Goal: Task Accomplishment & Management: Use online tool/utility

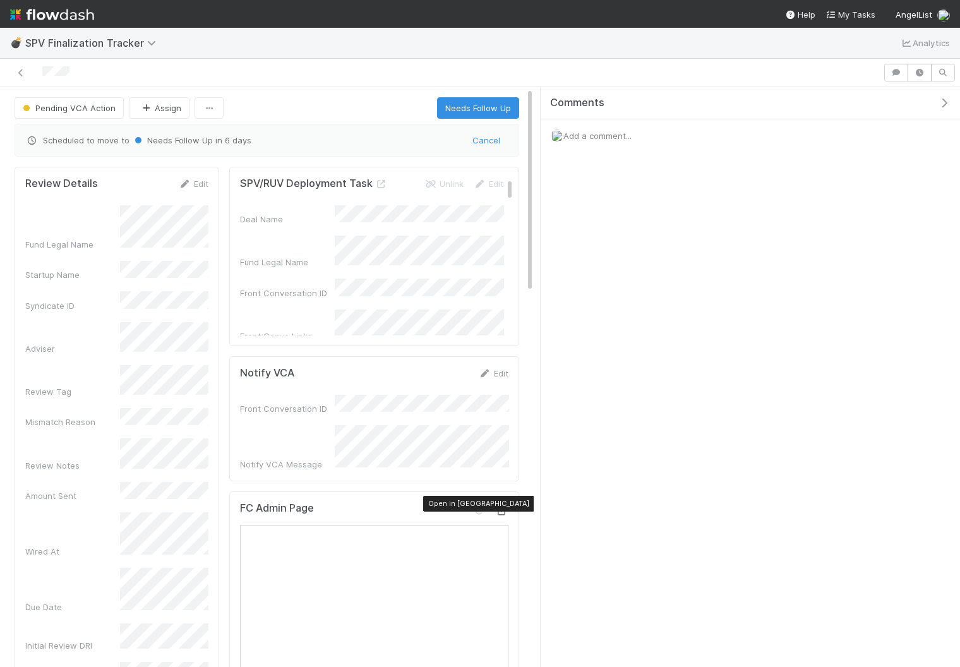
click at [503, 507] on icon at bounding box center [502, 511] width 13 height 8
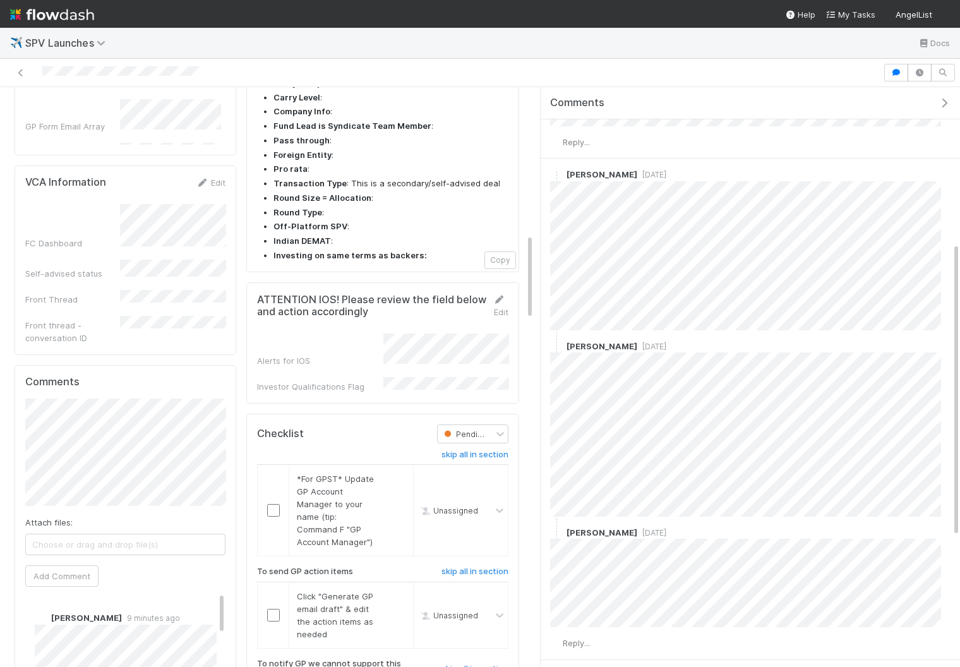
scroll to position [1059, 0]
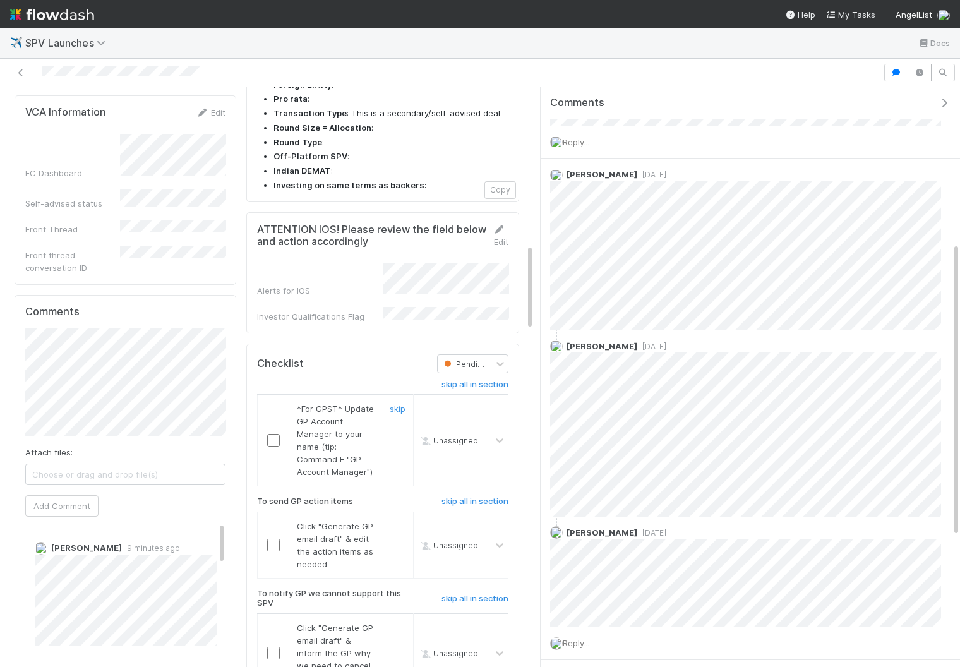
click at [270, 434] on input "checkbox" at bounding box center [273, 440] width 13 height 13
click at [271, 539] on input "checkbox" at bounding box center [273, 545] width 13 height 13
click at [272, 647] on input "checkbox" at bounding box center [273, 653] width 13 height 13
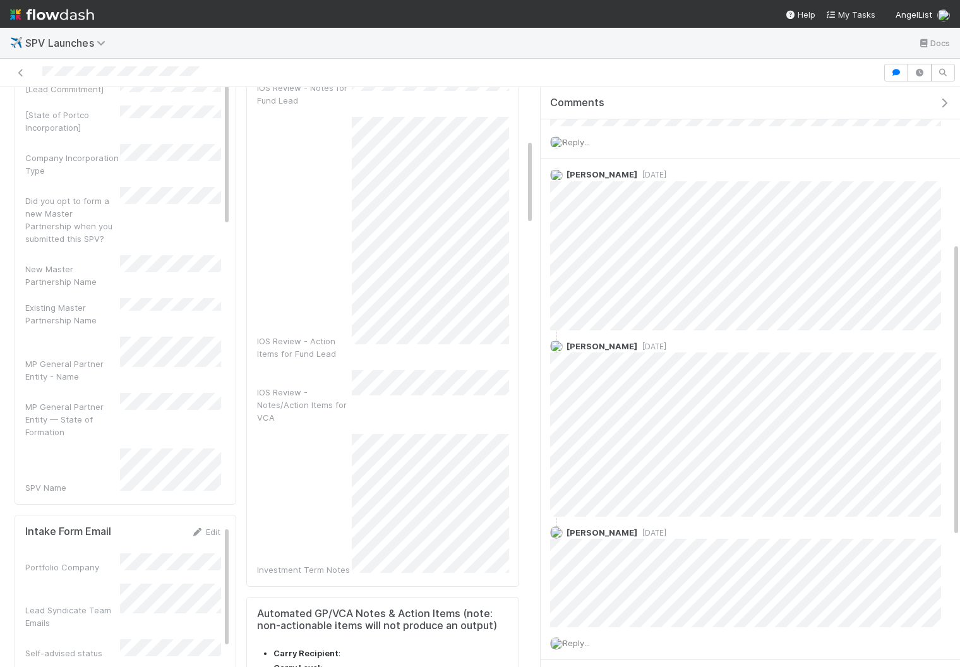
scroll to position [332, 0]
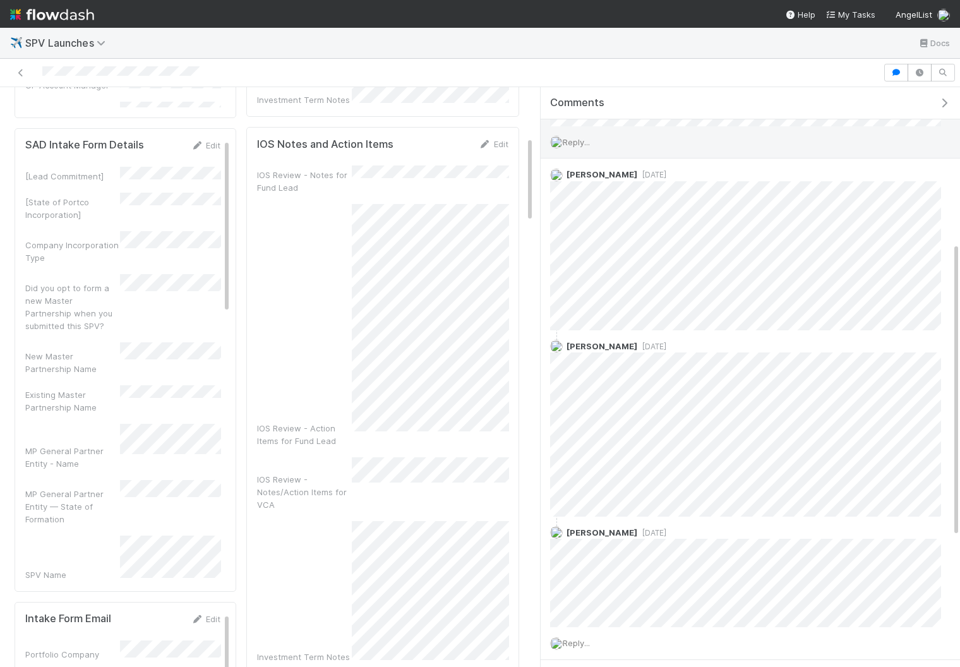
click at [599, 135] on div "Reply..." at bounding box center [746, 142] width 410 height 32
click at [582, 137] on span "Reply..." at bounding box center [576, 142] width 27 height 10
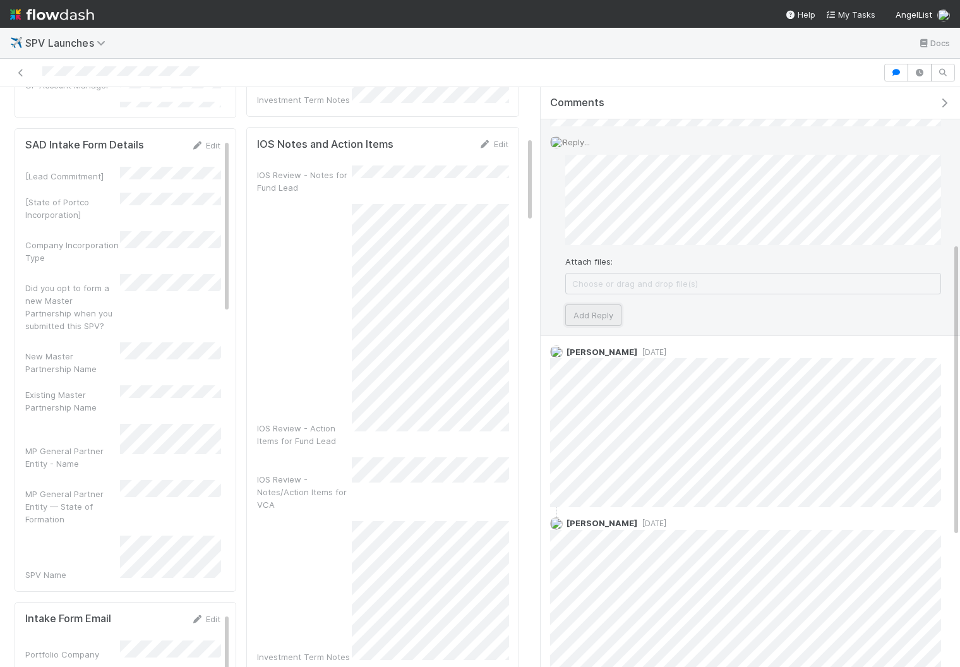
click at [610, 309] on button "Add Reply" at bounding box center [593, 314] width 56 height 21
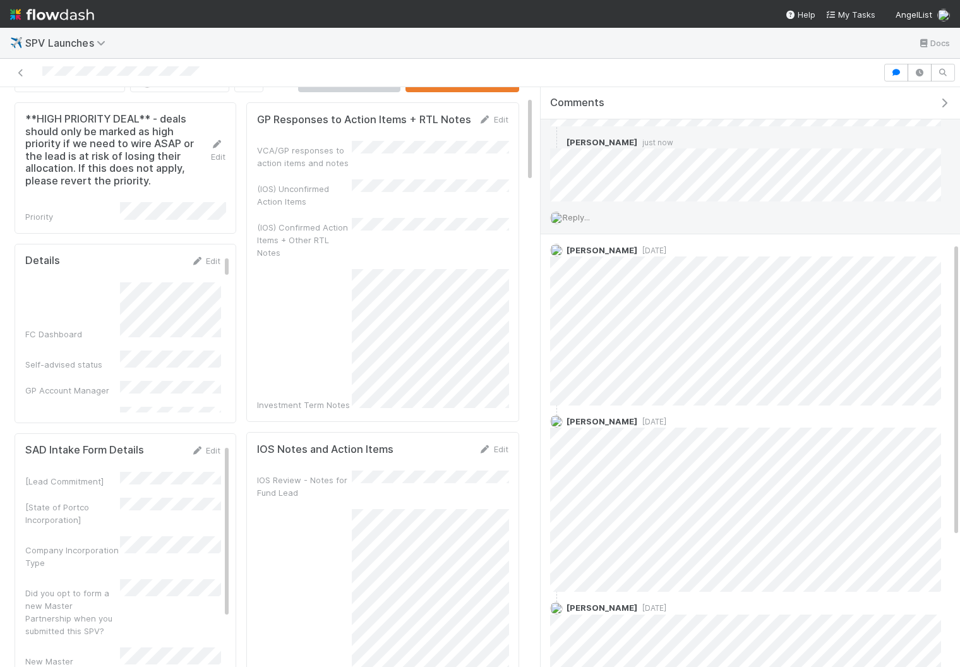
scroll to position [0, 0]
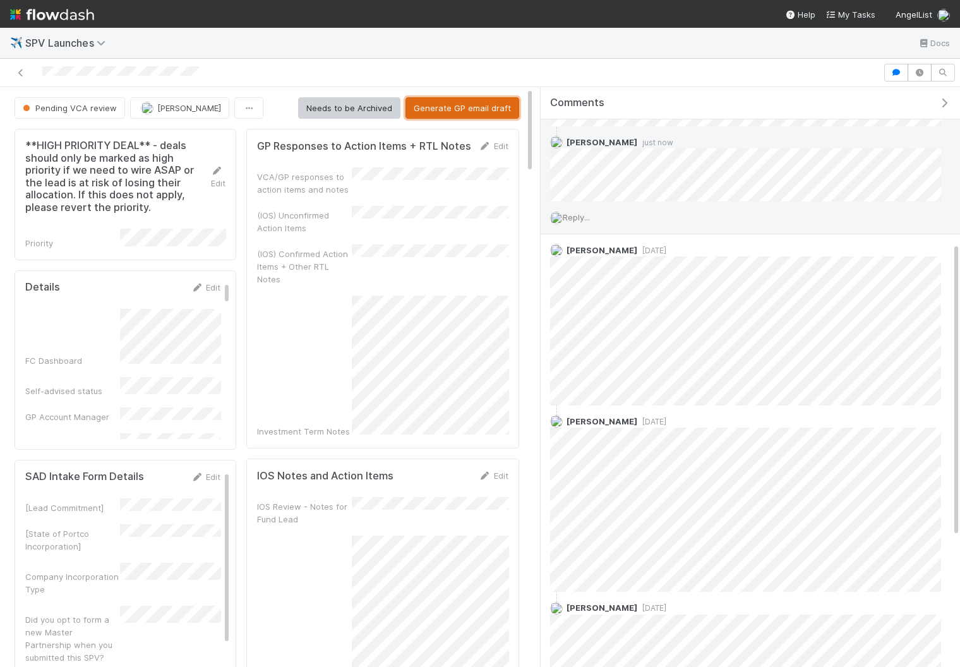
click at [465, 104] on button "Generate GP email draft" at bounding box center [462, 107] width 114 height 21
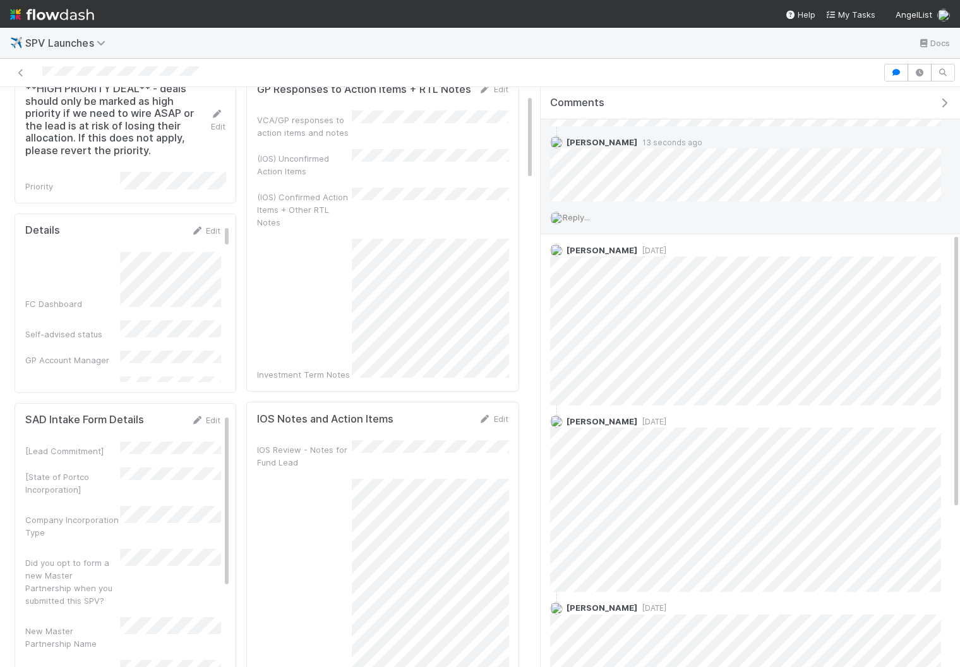
scroll to position [62, 0]
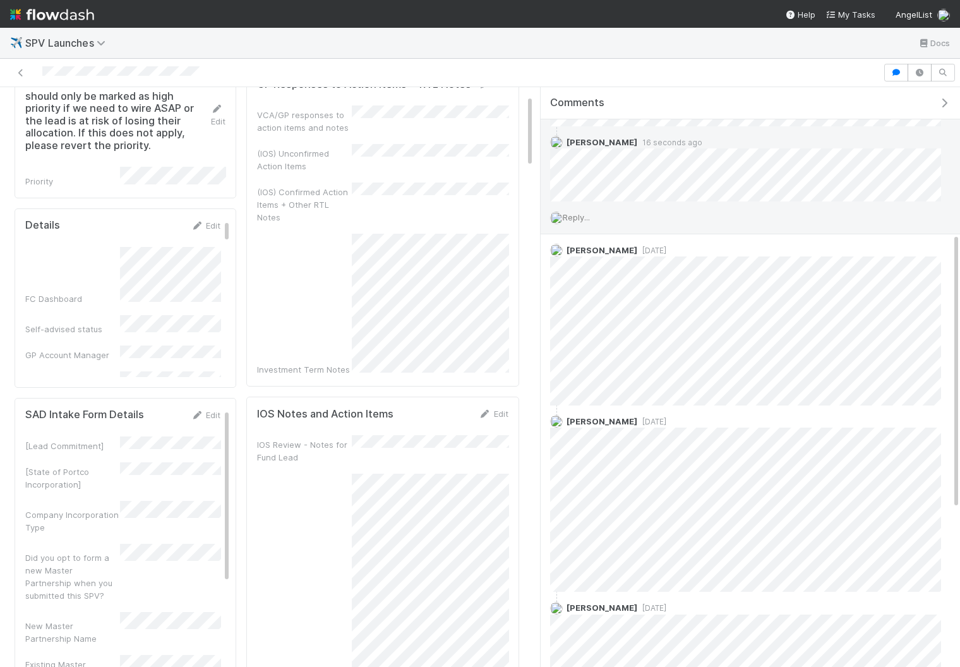
click at [774, 106] on icon "button" at bounding box center [944, 103] width 13 height 10
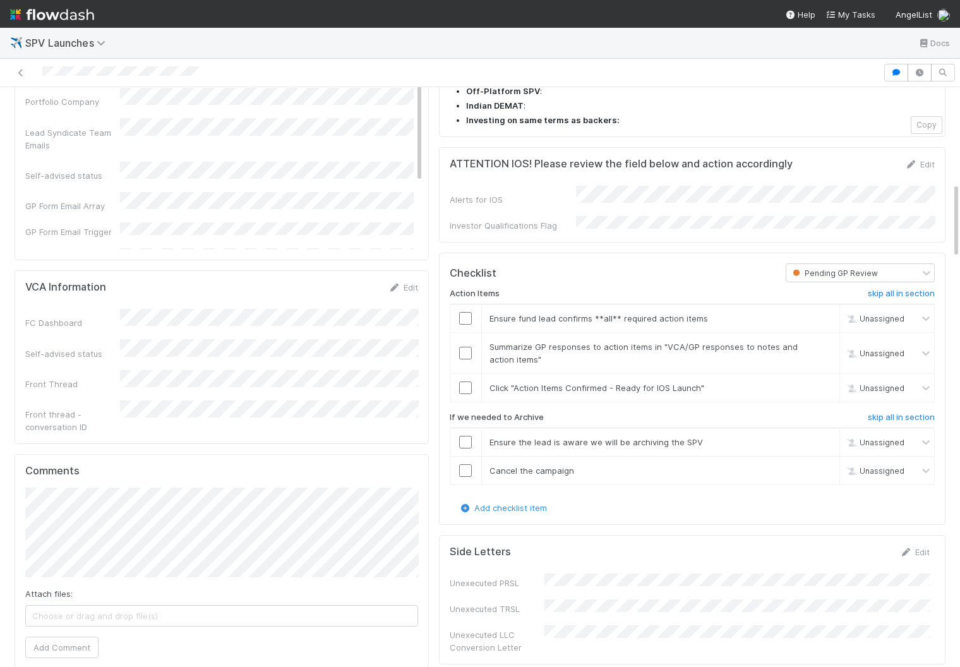
scroll to position [870, 0]
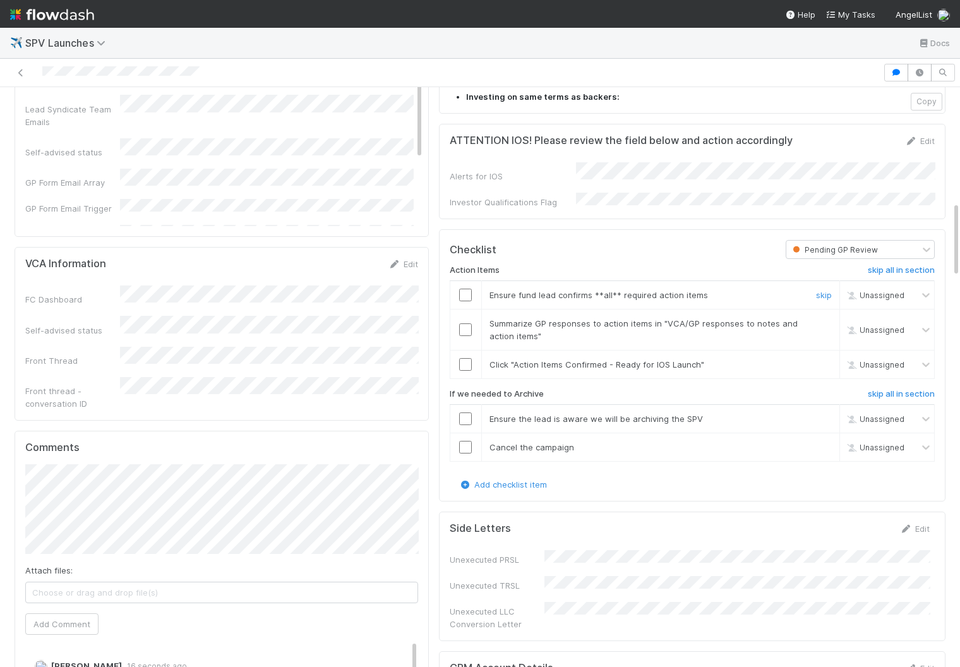
click at [478, 289] on div at bounding box center [465, 295] width 31 height 13
click at [467, 289] on input "checkbox" at bounding box center [465, 295] width 13 height 13
click at [467, 323] on input "checkbox" at bounding box center [465, 329] width 13 height 13
click at [467, 358] on input "checkbox" at bounding box center [465, 364] width 13 height 13
click at [774, 389] on h6 "skip all in section" at bounding box center [901, 394] width 67 height 10
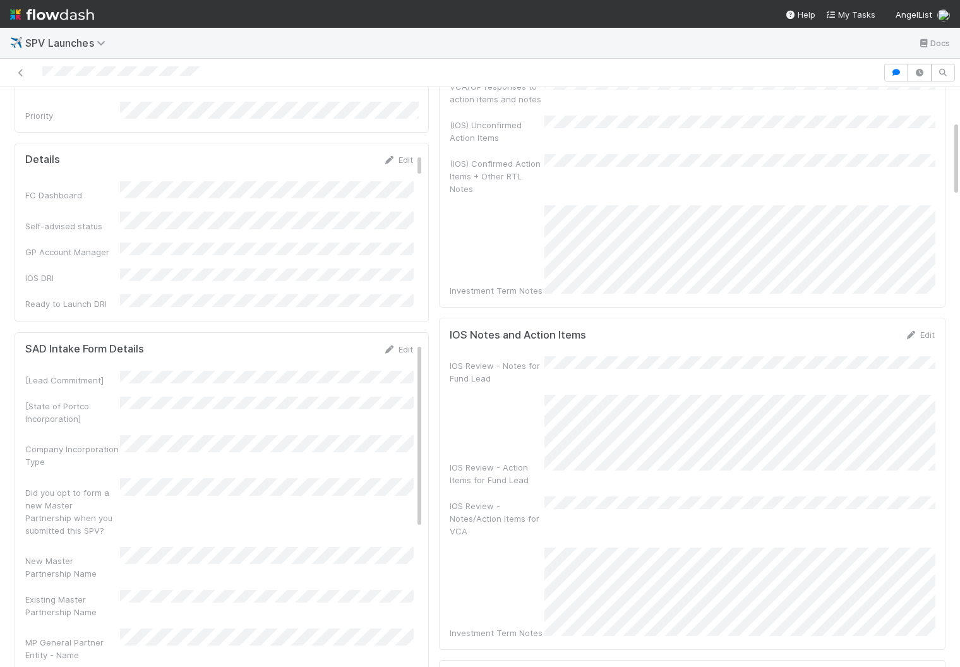
scroll to position [0, 0]
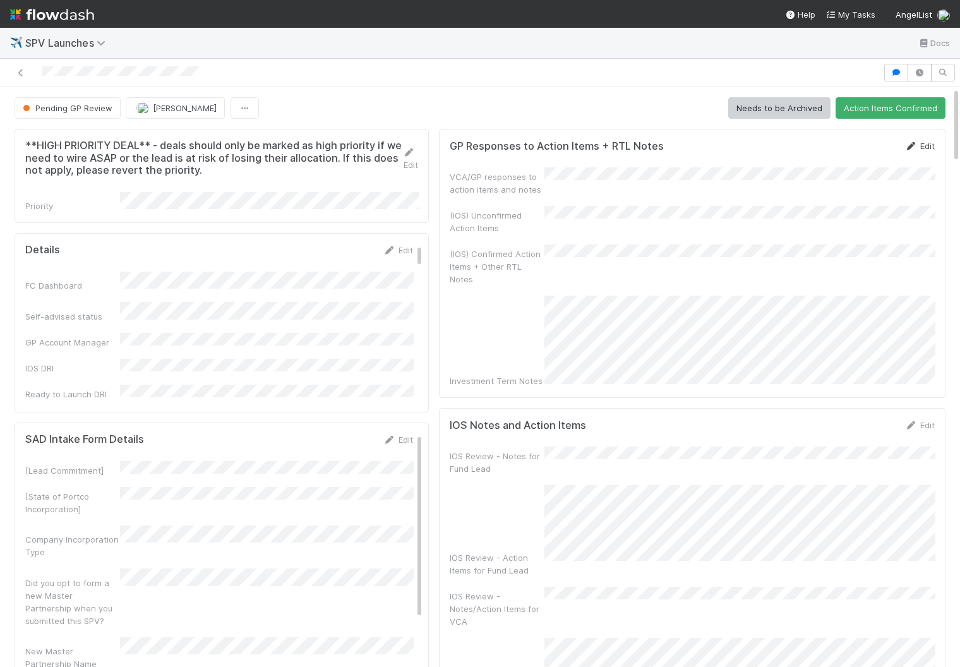
click at [774, 144] on link "Edit" at bounding box center [920, 146] width 30 height 10
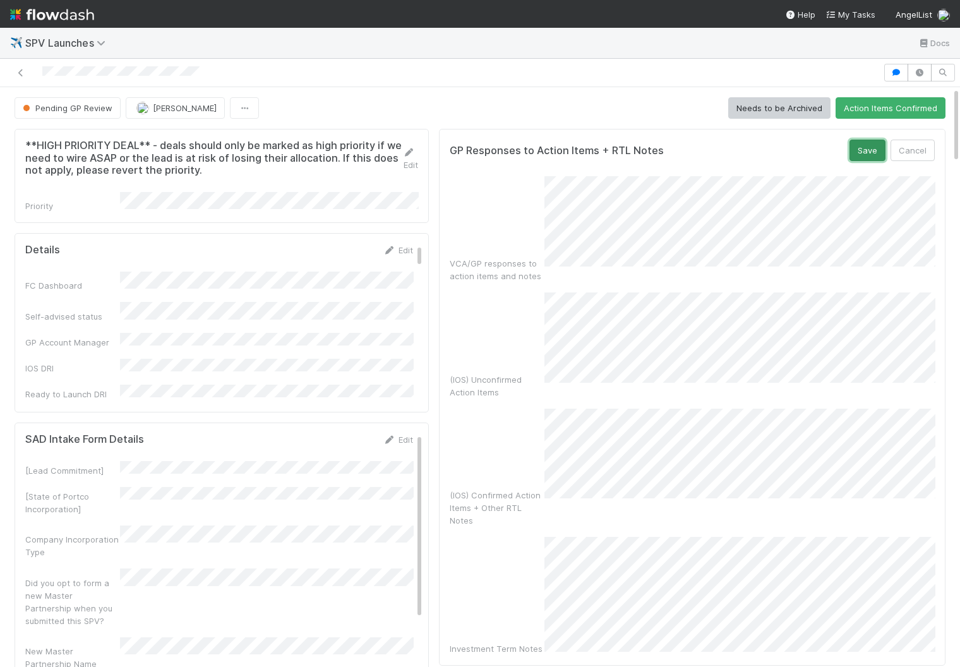
click at [774, 152] on button "Save" at bounding box center [867, 150] width 36 height 21
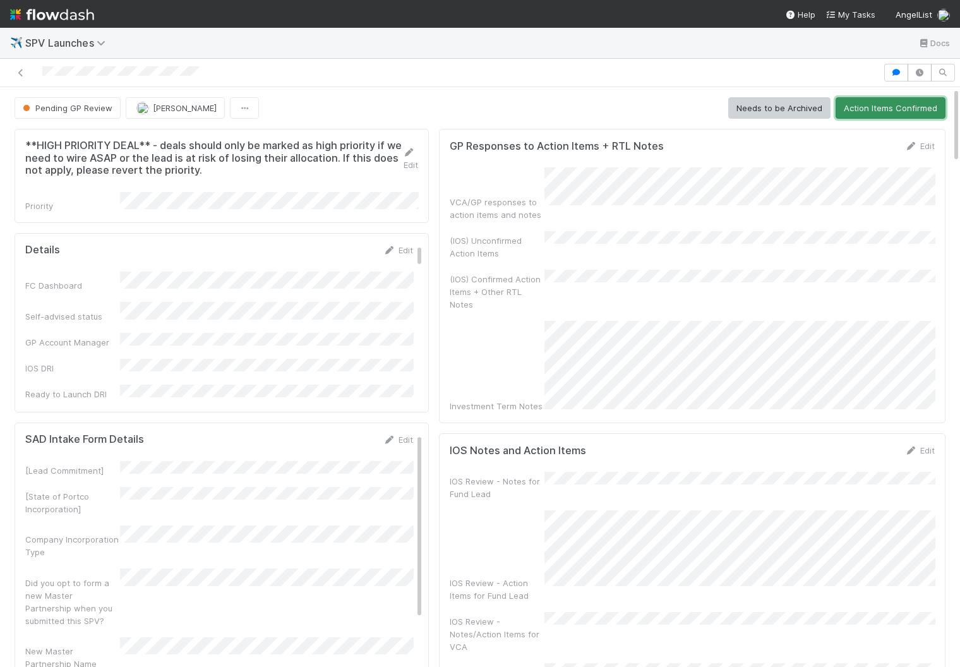
click at [774, 104] on button "Action Items Confirmed" at bounding box center [891, 107] width 110 height 21
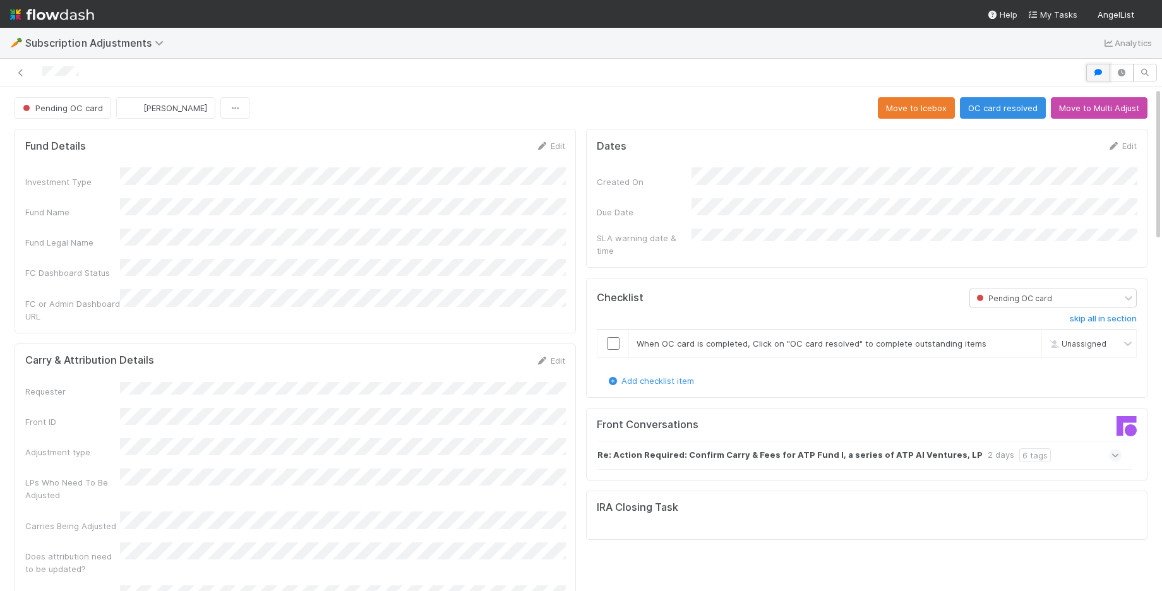
click at [1106, 73] on button "button" at bounding box center [1098, 73] width 24 height 18
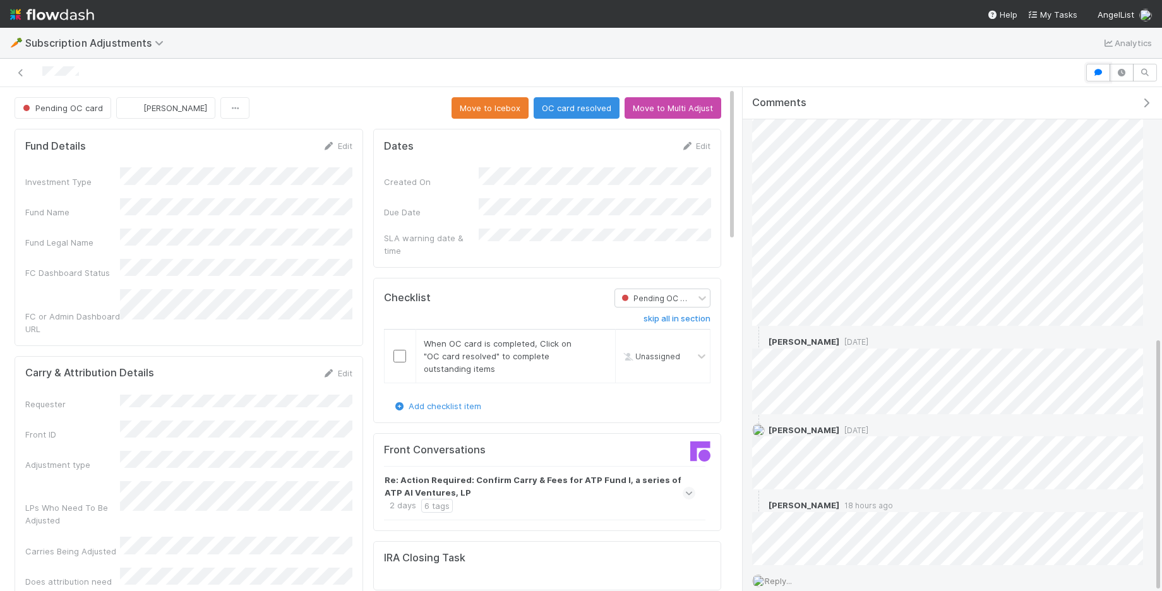
scroll to position [494, 0]
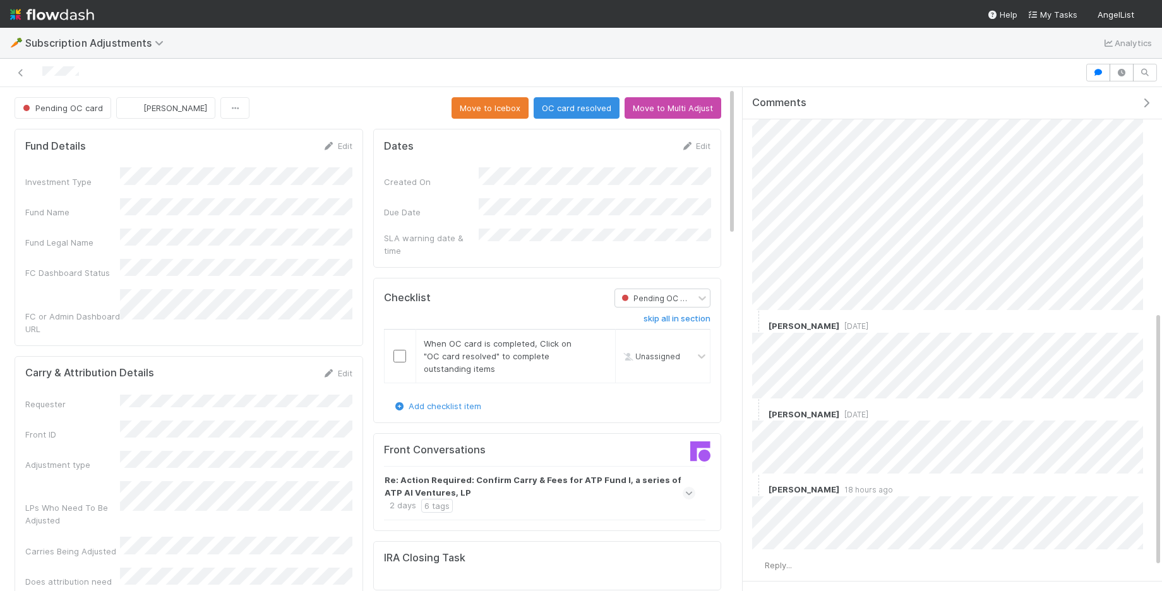
scroll to position [494, 0]
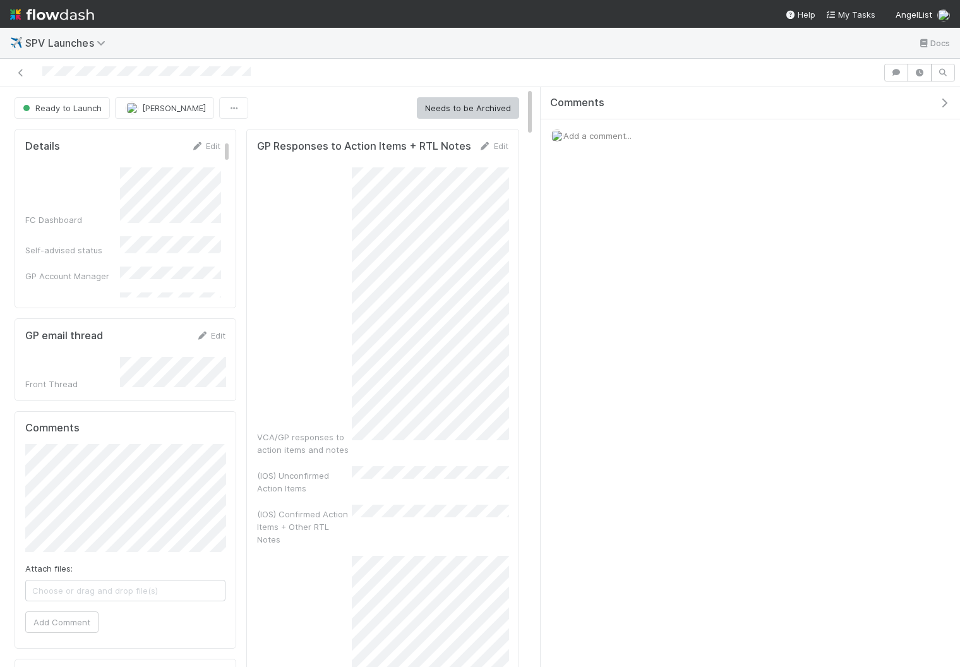
click at [774, 104] on icon "button" at bounding box center [944, 103] width 13 height 10
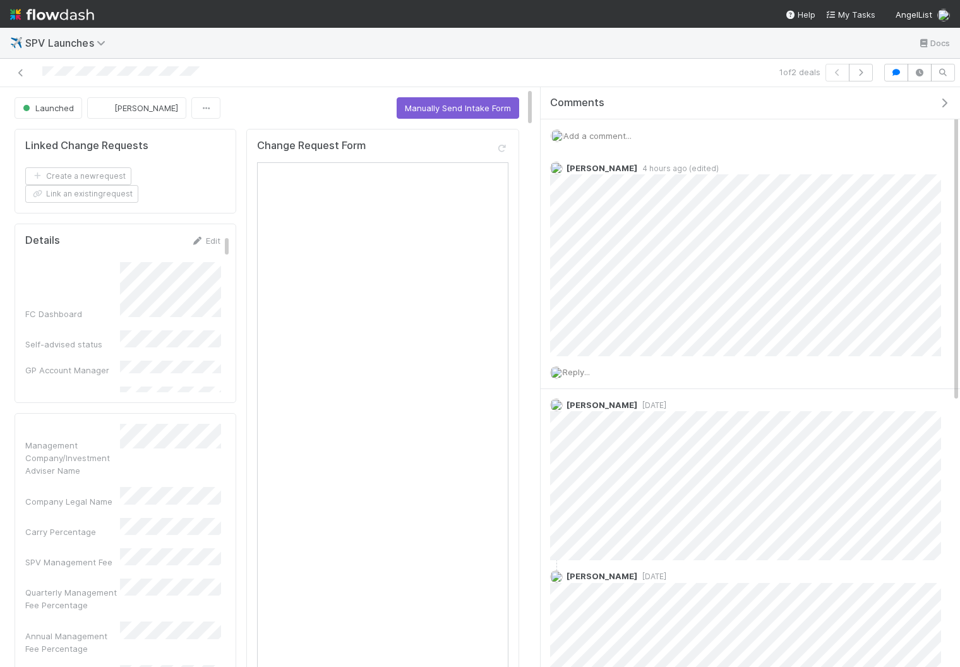
scroll to position [674, 0]
click at [37, 18] on img at bounding box center [52, 14] width 84 height 21
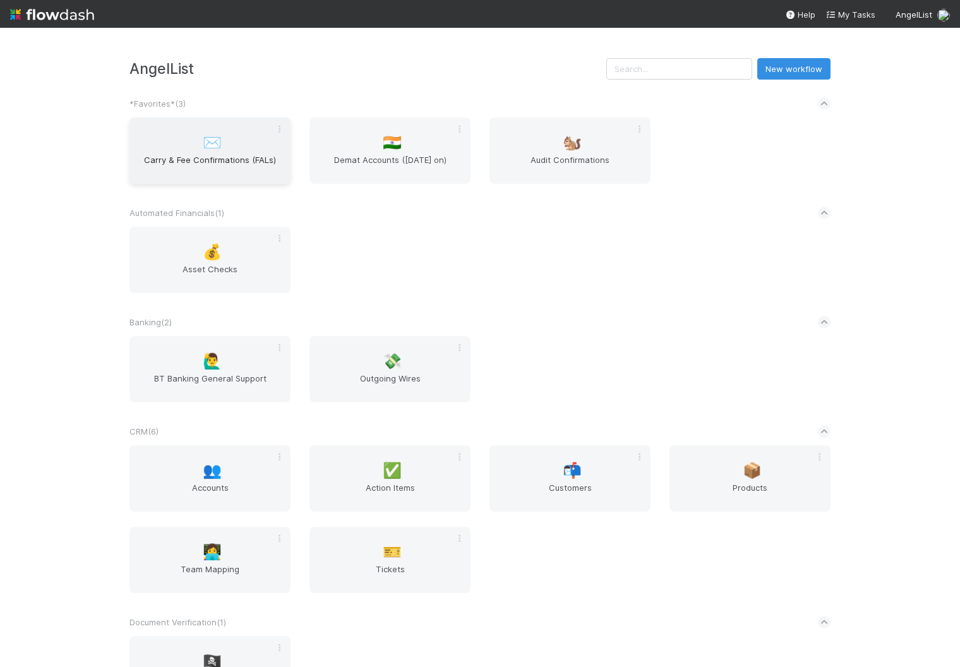
scroll to position [1528, 0]
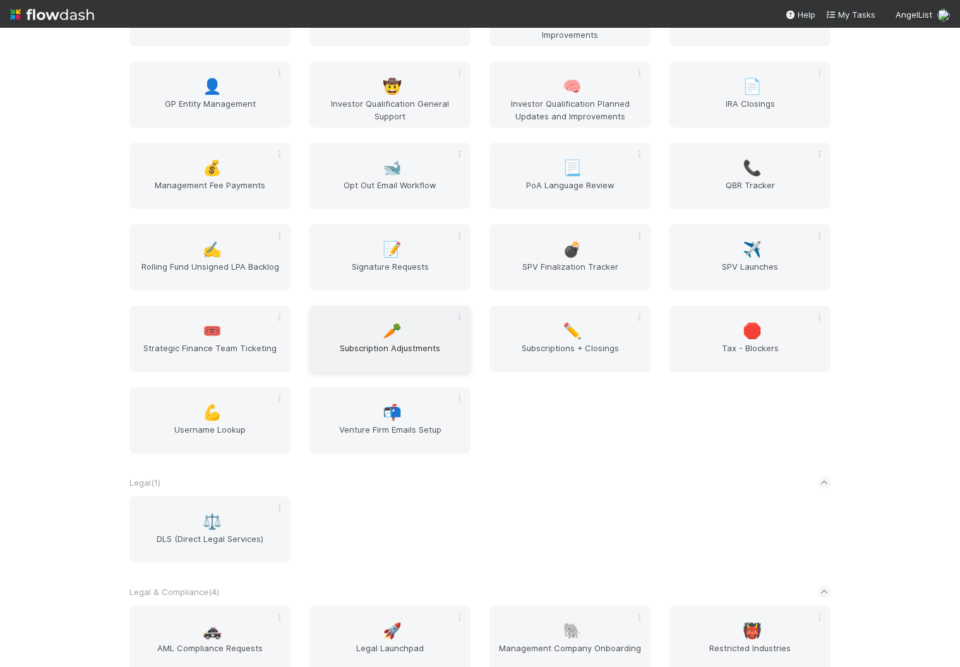
click at [349, 328] on div "🥕 Subscription Adjustments" at bounding box center [389, 339] width 161 height 66
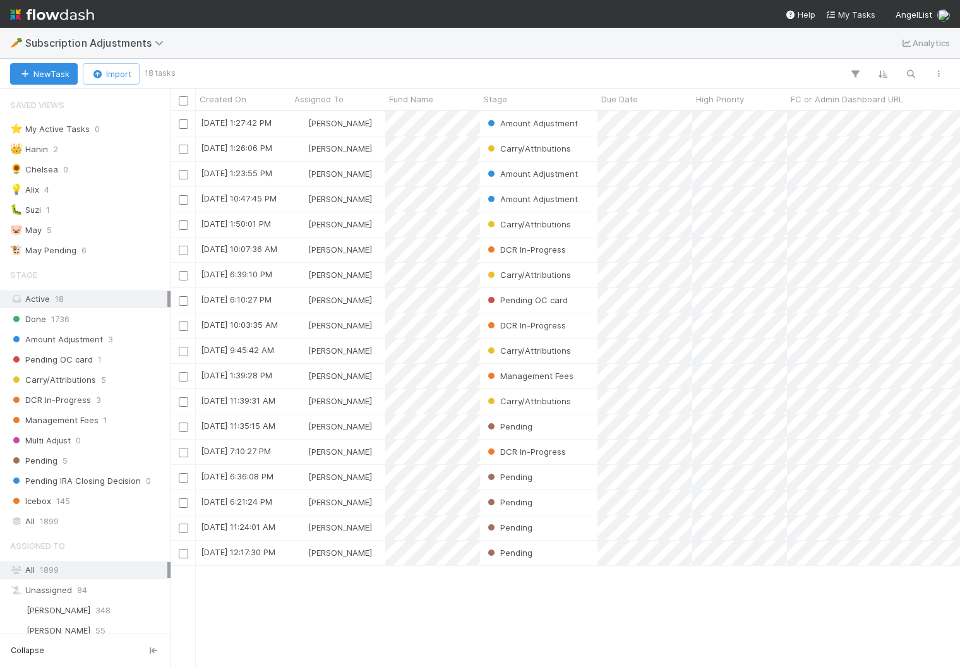
scroll to position [1, 1]
click at [906, 69] on icon "button" at bounding box center [910, 73] width 13 height 11
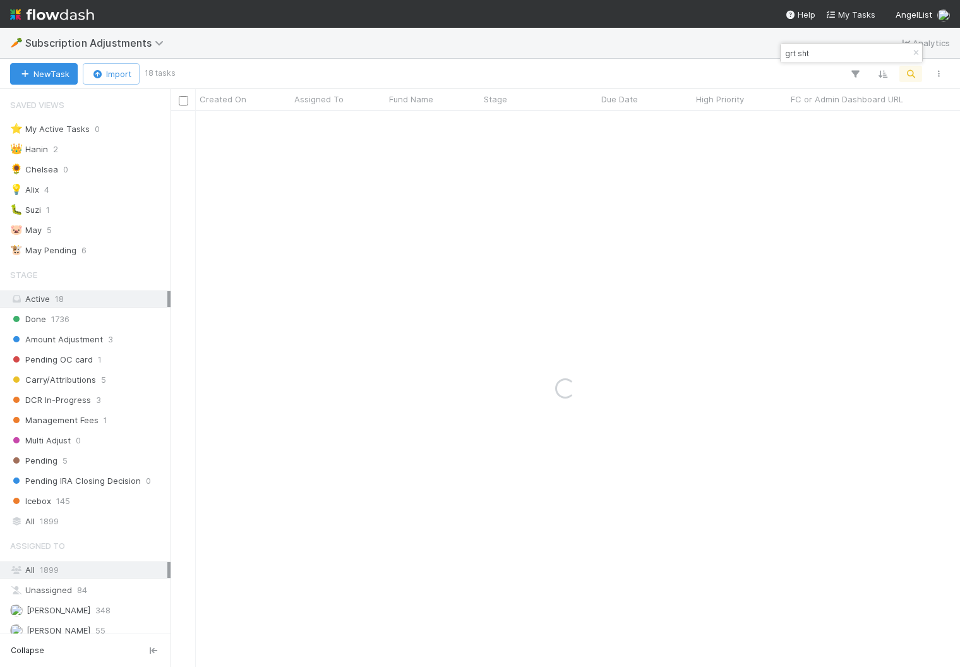
type input "grt sht"
click at [54, 565] on span "1899" at bounding box center [49, 570] width 19 height 10
click at [869, 51] on input "grt sht" at bounding box center [845, 52] width 126 height 15
click at [98, 502] on div "Stage Active 18 Done 1736 Amount Adjustment 3 Pending OC card 1 Carry/Attributi…" at bounding box center [85, 396] width 171 height 268
click at [105, 513] on div "All 1899" at bounding box center [88, 521] width 157 height 16
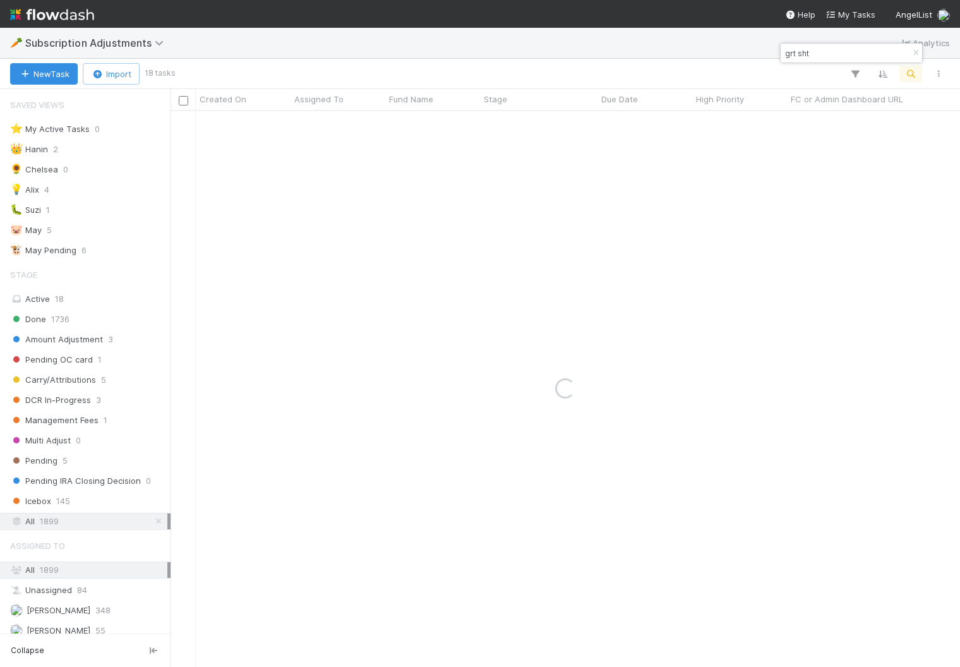
click at [105, 513] on div "All 1899" at bounding box center [88, 521] width 157 height 16
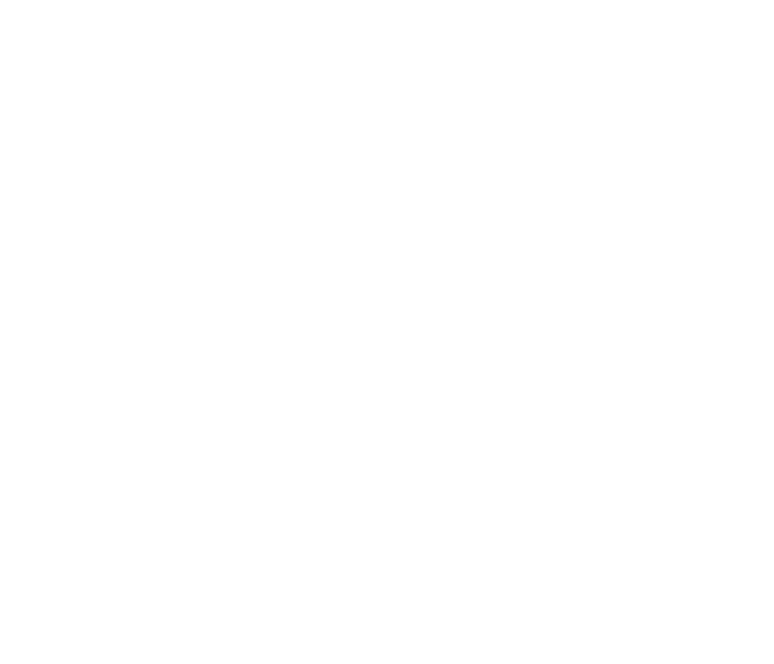
click at [441, 0] on html at bounding box center [387, 0] width 774 height 0
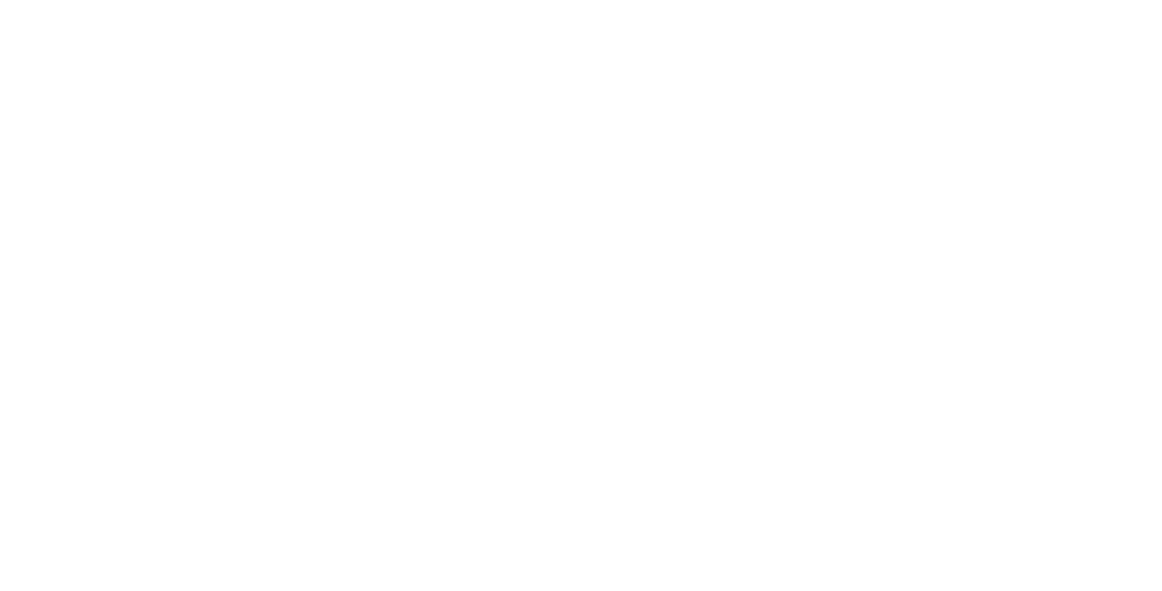
click at [529, 0] on html at bounding box center [581, 0] width 1162 height 0
click at [77, 0] on html at bounding box center [581, 0] width 1162 height 0
